Goal: Use online tool/utility: Use online tool/utility

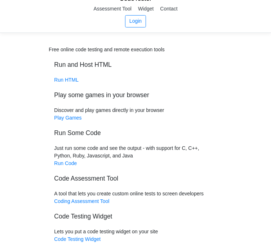
scroll to position [12, 0]
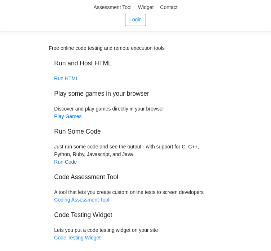
click at [64, 162] on link "Run Code" at bounding box center [65, 162] width 23 height 6
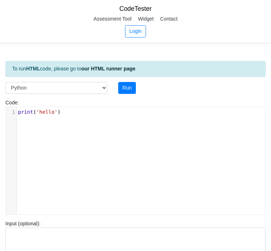
scroll to position [3, 0]
click at [72, 115] on div "xxxxxxxxxx 1 print ( 'hello' )" at bounding box center [144, 112] width 254 height 10
type textarea "print('hello')"
drag, startPoint x: 72, startPoint y: 115, endPoint x: 7, endPoint y: 107, distance: 65.5
click at [7, 107] on div "x 1 print ( 'hello' )" at bounding box center [141, 166] width 271 height 118
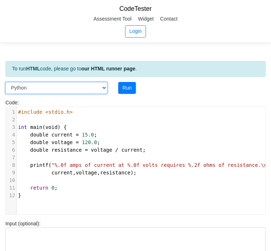
click at [106, 88] on select "C C++ Go Java Javascript Python Ruby" at bounding box center [56, 88] width 102 height 12
click at [5, 82] on select "C C++ Go Java Javascript Python Ruby" at bounding box center [56, 88] width 102 height 12
click at [84, 89] on select "C C++ Go Java Javascript Python Ruby" at bounding box center [56, 88] width 102 height 12
select select "c"
click at [5, 82] on select "C C++ Go Java Javascript Python Ruby" at bounding box center [56, 88] width 102 height 12
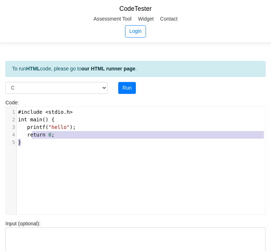
type textarea "#include <stdio.h> int main() { printf("hello"); return 0; }"
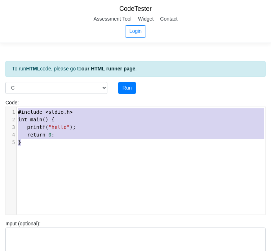
drag, startPoint x: 38, startPoint y: 145, endPoint x: 10, endPoint y: 93, distance: 58.6
click at [10, 94] on div "Code: #include <stdio.h> int main() { printf("hello"); return 0; } #include <st…" at bounding box center [135, 154] width 271 height 121
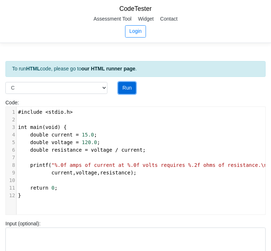
click at [132, 84] on button "Run" at bounding box center [127, 88] width 18 height 12
type input "https://codetester.io/runner?s=59zJdmMnlj"
type textarea "Stdout: 15 amps of current at 120 volts requires 8.00 ohms of resistance."
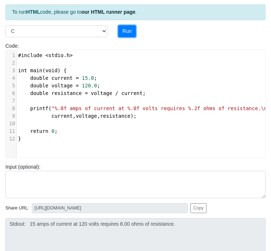
scroll to position [41, 0]
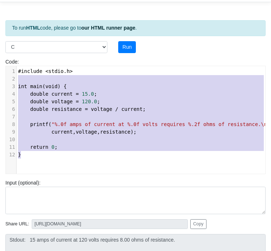
type textarea "#include <stdio.h> int main(void) { double current = 15.0; double voltage = 120…"
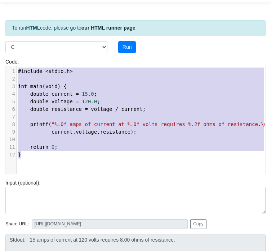
drag, startPoint x: 22, startPoint y: 154, endPoint x: 7, endPoint y: 70, distance: 85.0
click at [17, 70] on div "1 #include < stdio . h > 2 ​ 3 int main ( void ) { 4 double current = 15.0 ; 5 …" at bounding box center [144, 112] width 254 height 91
